Goal: Information Seeking & Learning: Learn about a topic

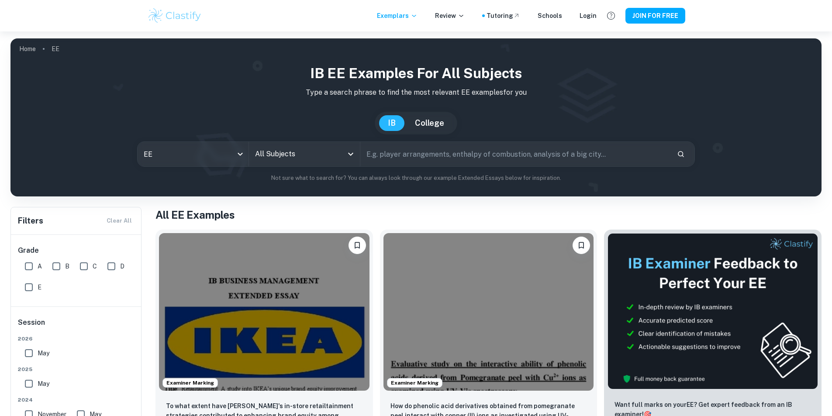
click at [328, 172] on div "IB EE examples for all subjects Type a search phrase to find the most relevant …" at bounding box center [415, 123] width 797 height 120
click at [321, 151] on input "All Subjects" at bounding box center [298, 154] width 90 height 17
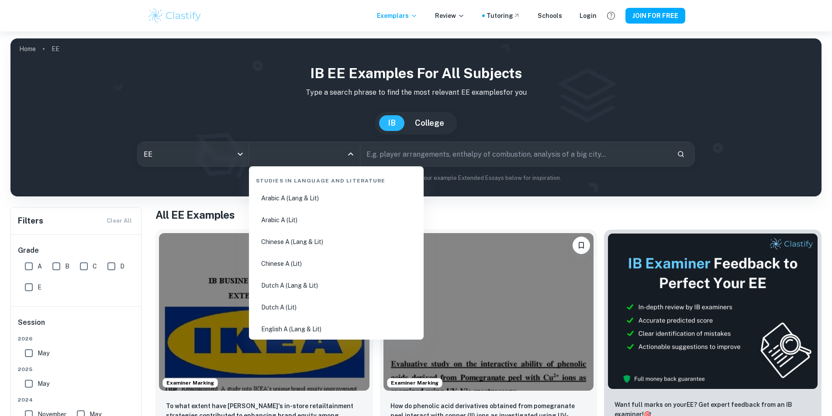
scroll to position [44, 0]
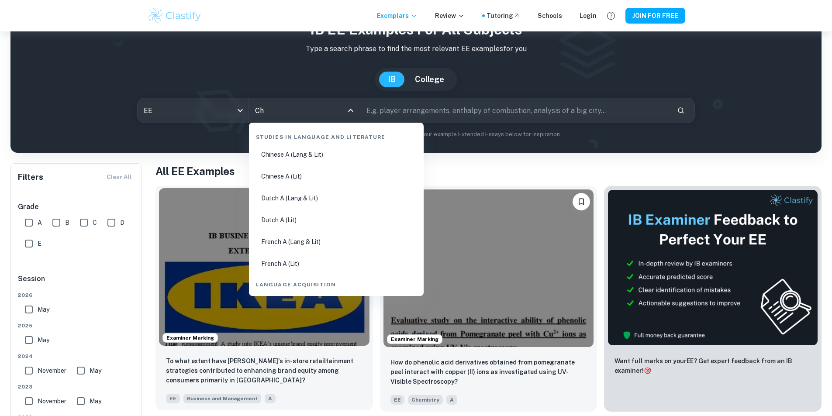
type input "Chi"
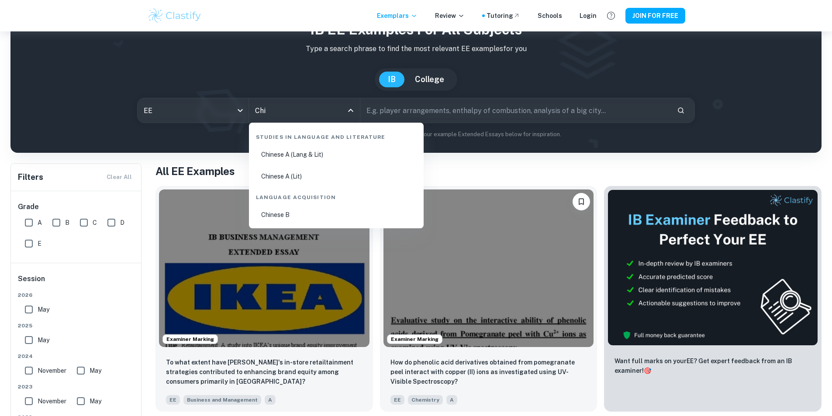
click at [286, 214] on li "Chinese B" at bounding box center [337, 215] width 168 height 20
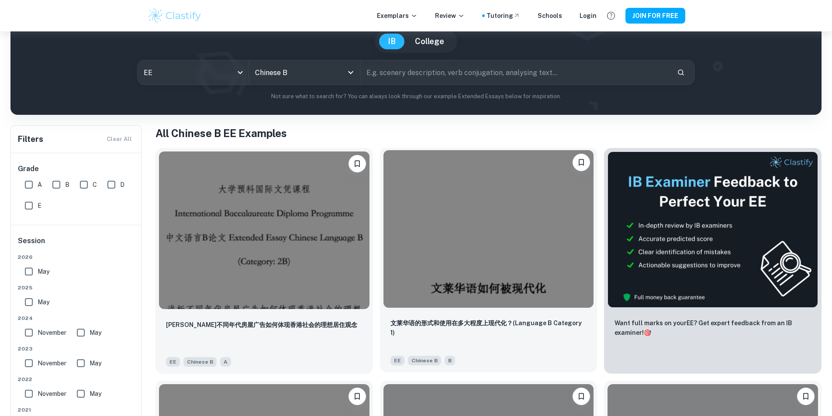
scroll to position [87, 0]
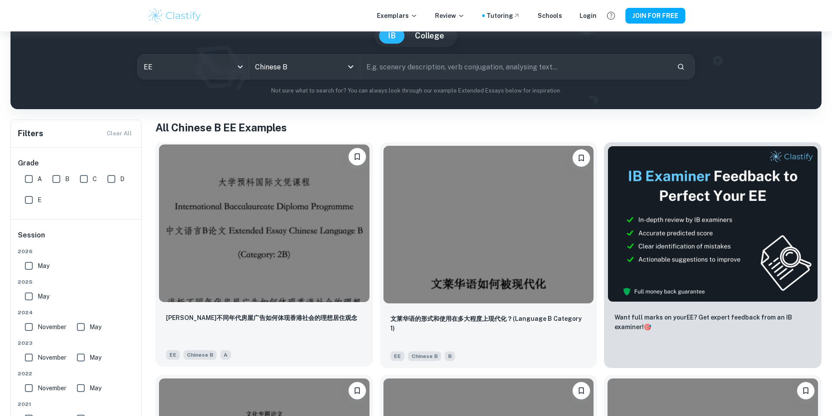
drag, startPoint x: 210, startPoint y: 244, endPoint x: 219, endPoint y: 247, distance: 9.1
drag, startPoint x: 219, startPoint y: 247, endPoint x: 181, endPoint y: 141, distance: 112.8
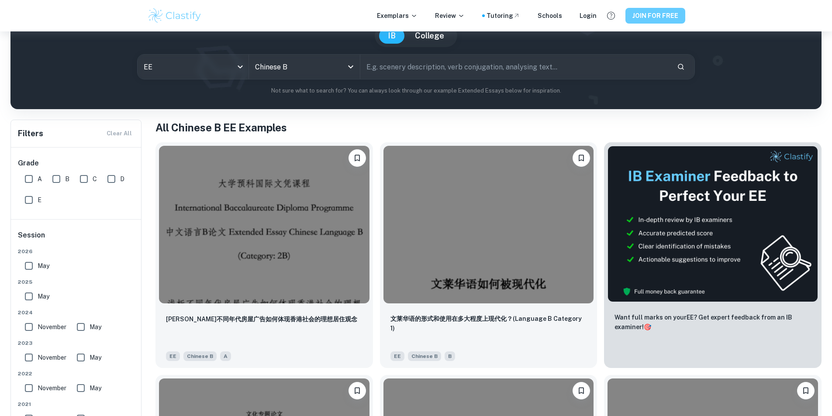
click at [661, 10] on button "JOIN FOR FREE" at bounding box center [656, 16] width 60 height 16
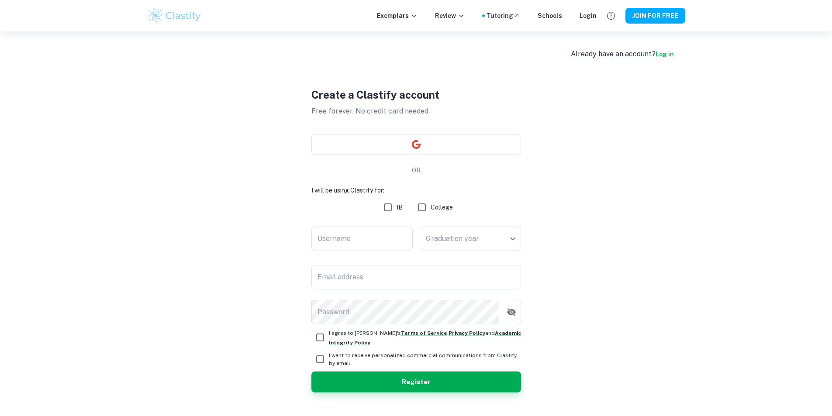
click at [586, 22] on div "Exemplars Review Tutoring Schools Login JOIN FOR FREE" at bounding box center [416, 15] width 559 height 17
click at [586, 21] on div "Exemplars Review Tutoring Schools Login JOIN FOR FREE" at bounding box center [416, 15] width 559 height 17
click at [588, 18] on div "Login" at bounding box center [588, 16] width 17 height 10
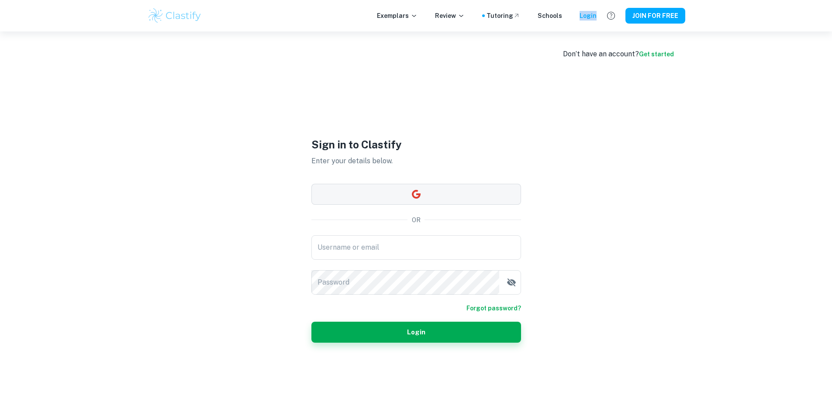
click at [422, 198] on button "button" at bounding box center [416, 194] width 210 height 21
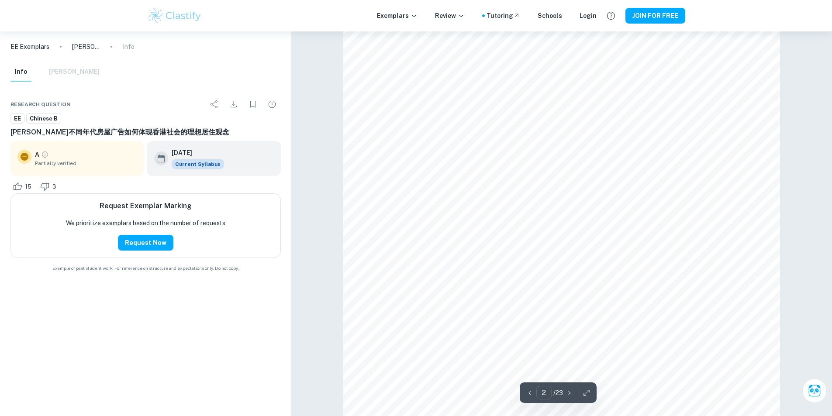
scroll to position [786, 0]
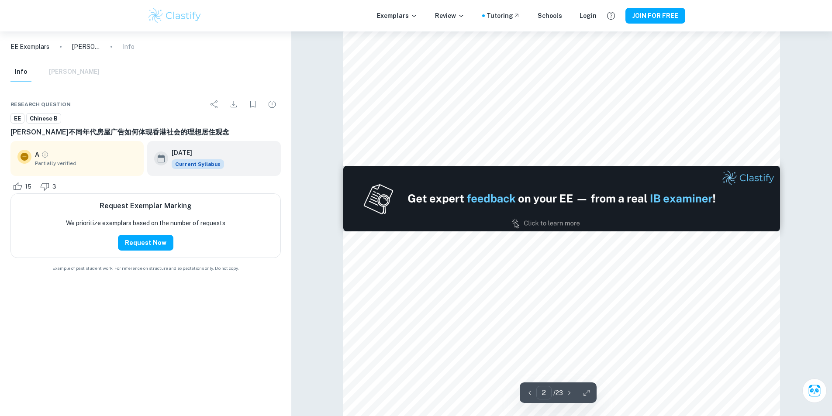
type input "1"
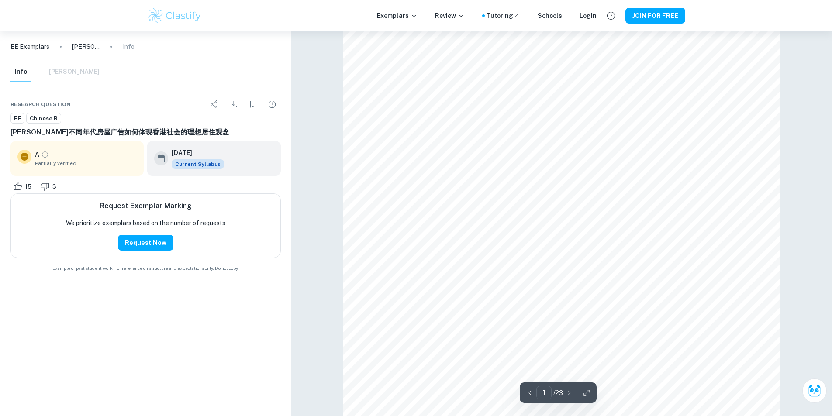
scroll to position [44, 0]
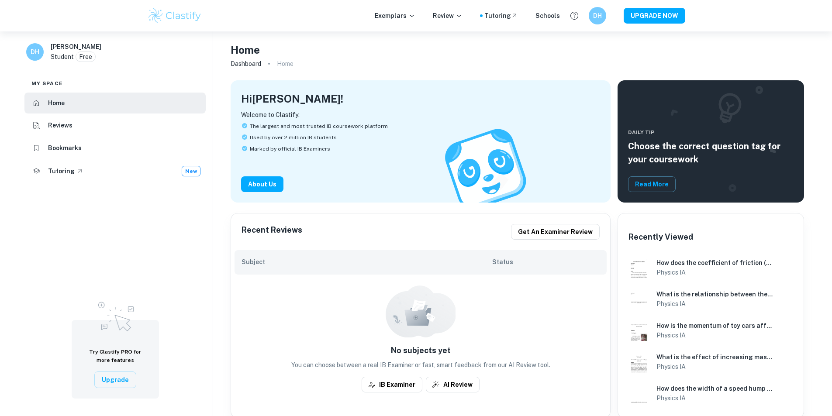
click at [186, 19] on img at bounding box center [174, 15] width 55 height 17
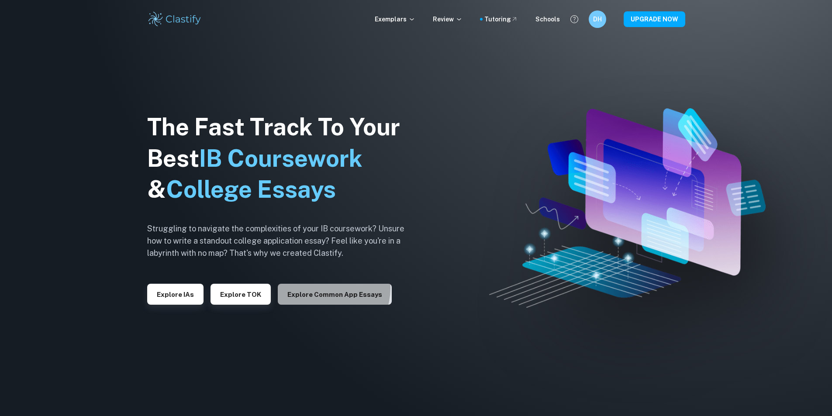
click at [322, 288] on button "Explore Common App essays" at bounding box center [335, 294] width 114 height 21
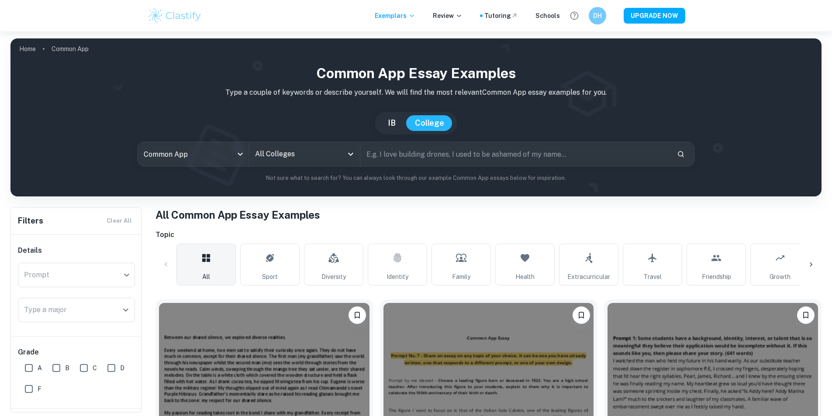
click at [218, 139] on div "Common App Essay Examples Type a couple of keywords or describe yourself. We wi…" at bounding box center [415, 123] width 797 height 120
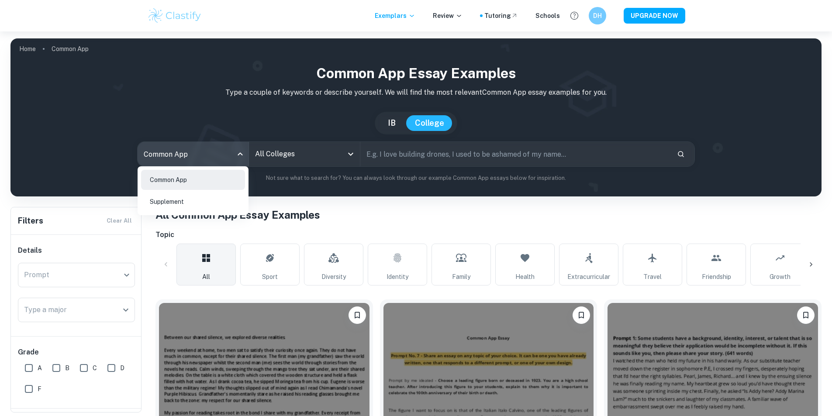
click at [213, 153] on body "We value your privacy We use cookies to enhance your browsing experience, serve…" at bounding box center [416, 239] width 832 height 416
click at [399, 129] on div at bounding box center [416, 208] width 832 height 416
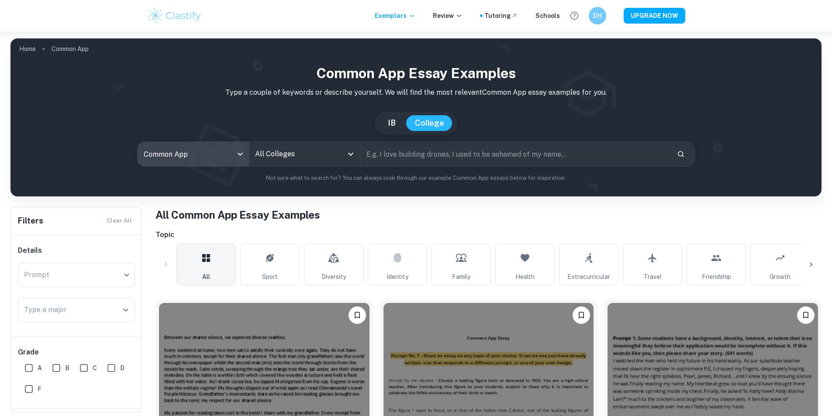
click at [398, 129] on button "IB" at bounding box center [391, 123] width 25 height 16
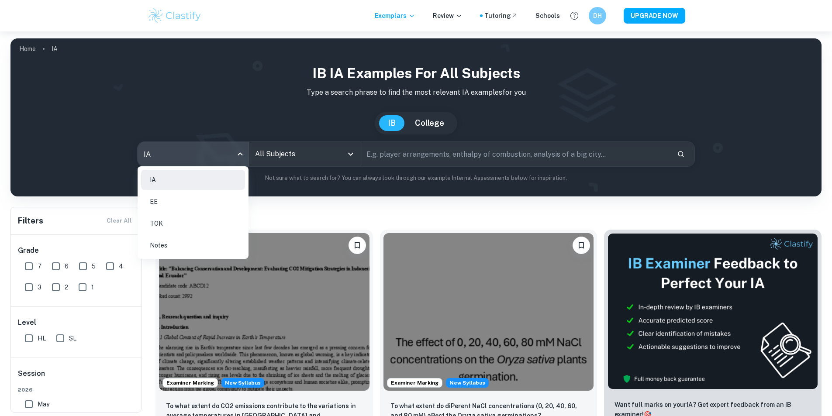
click at [214, 156] on body "We value your privacy We use cookies to enhance your browsing experience, serve…" at bounding box center [416, 239] width 832 height 416
click at [186, 204] on li "EE" at bounding box center [193, 202] width 104 height 20
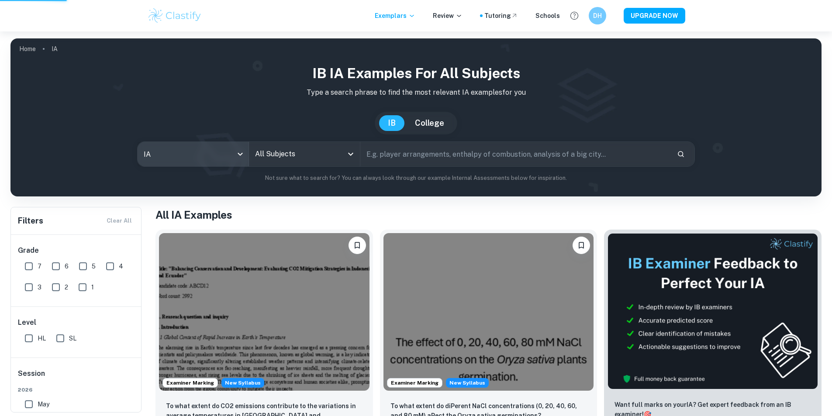
type input "ee"
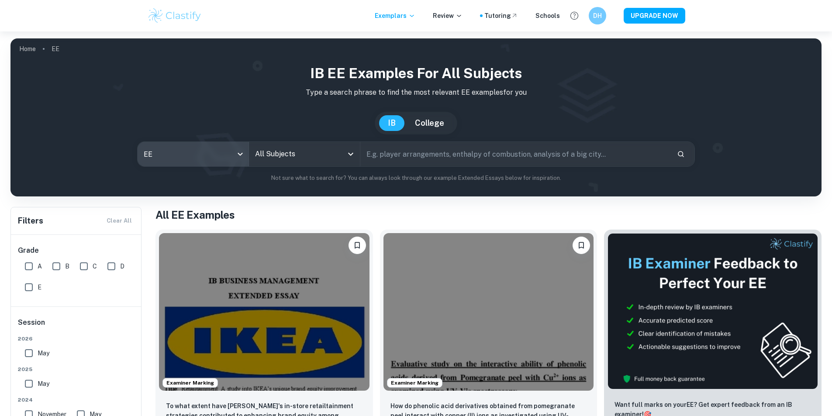
click at [310, 158] on input "All Subjects" at bounding box center [298, 154] width 90 height 17
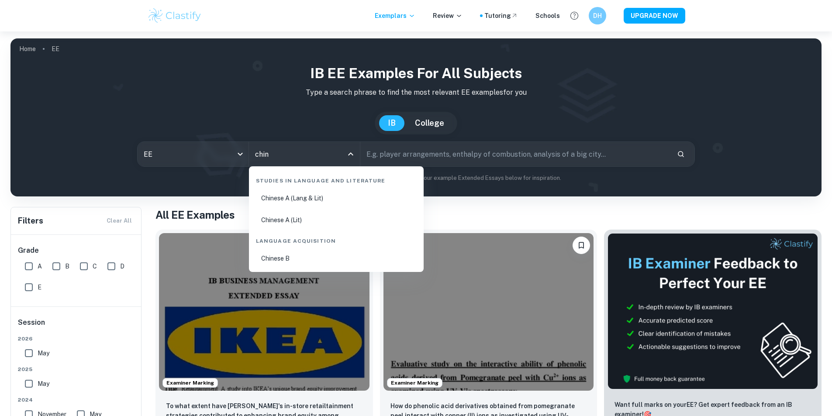
click at [269, 259] on li "Chinese B" at bounding box center [337, 259] width 168 height 20
type input "Chinese B"
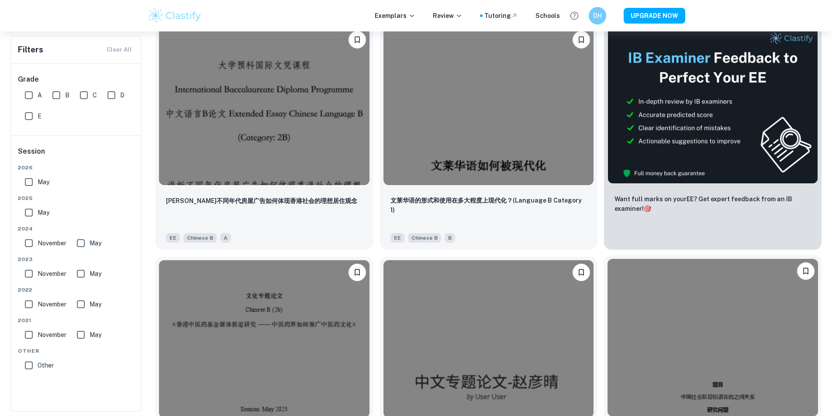
scroll to position [204, 0]
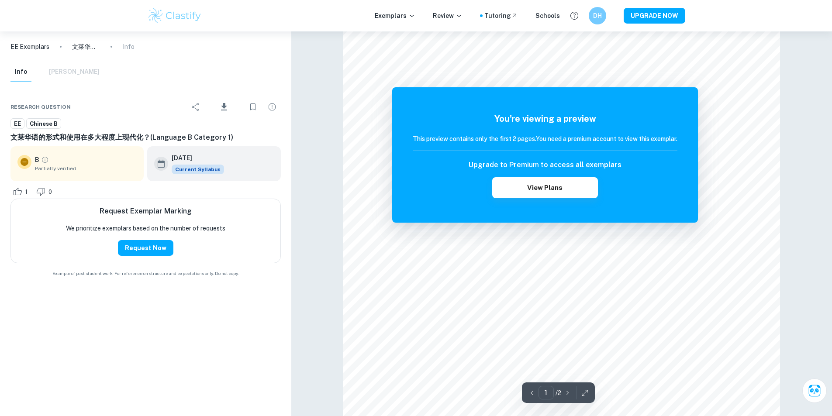
scroll to position [175, 0]
